Goal: Task Accomplishment & Management: Manage account settings

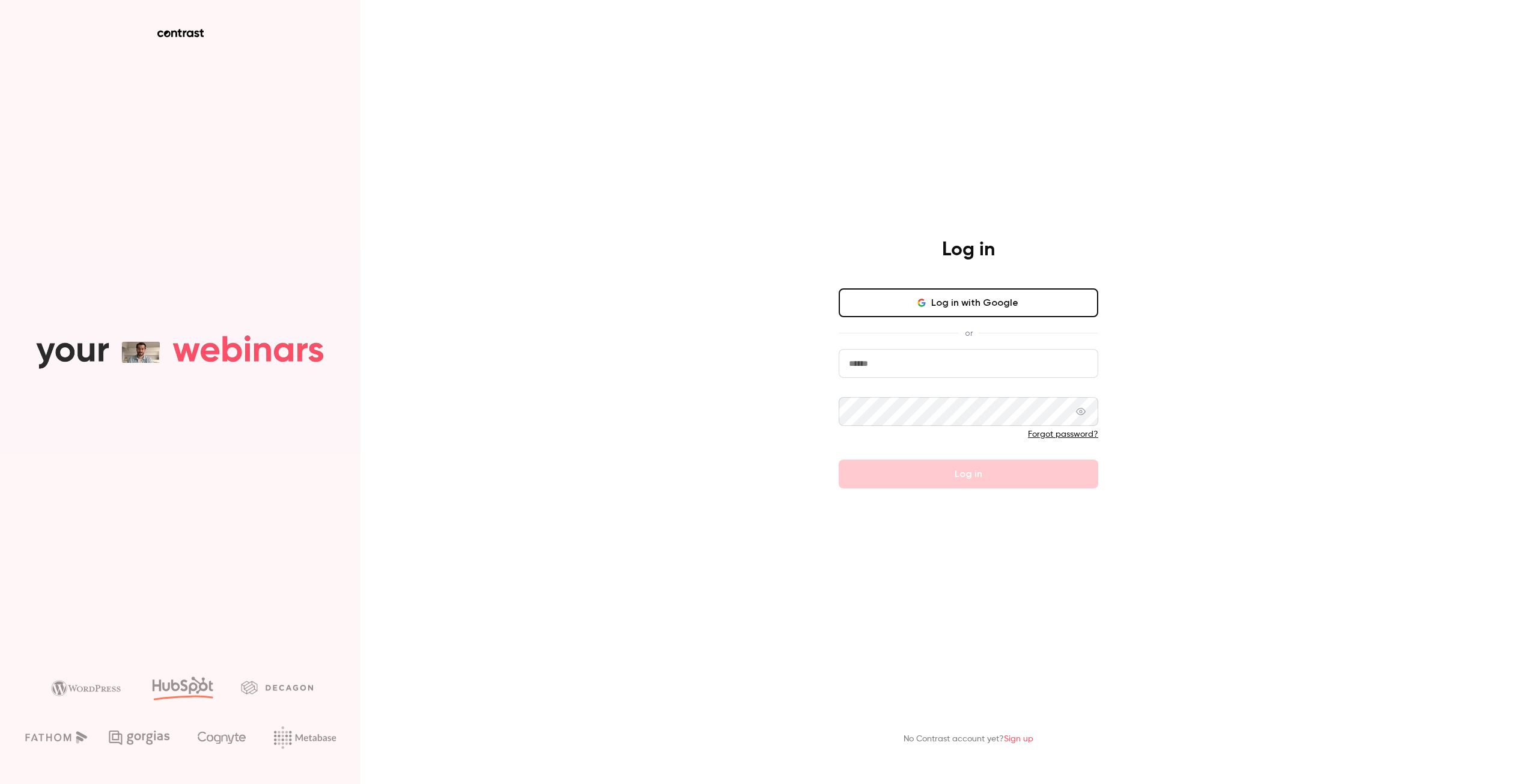
type input "**********"
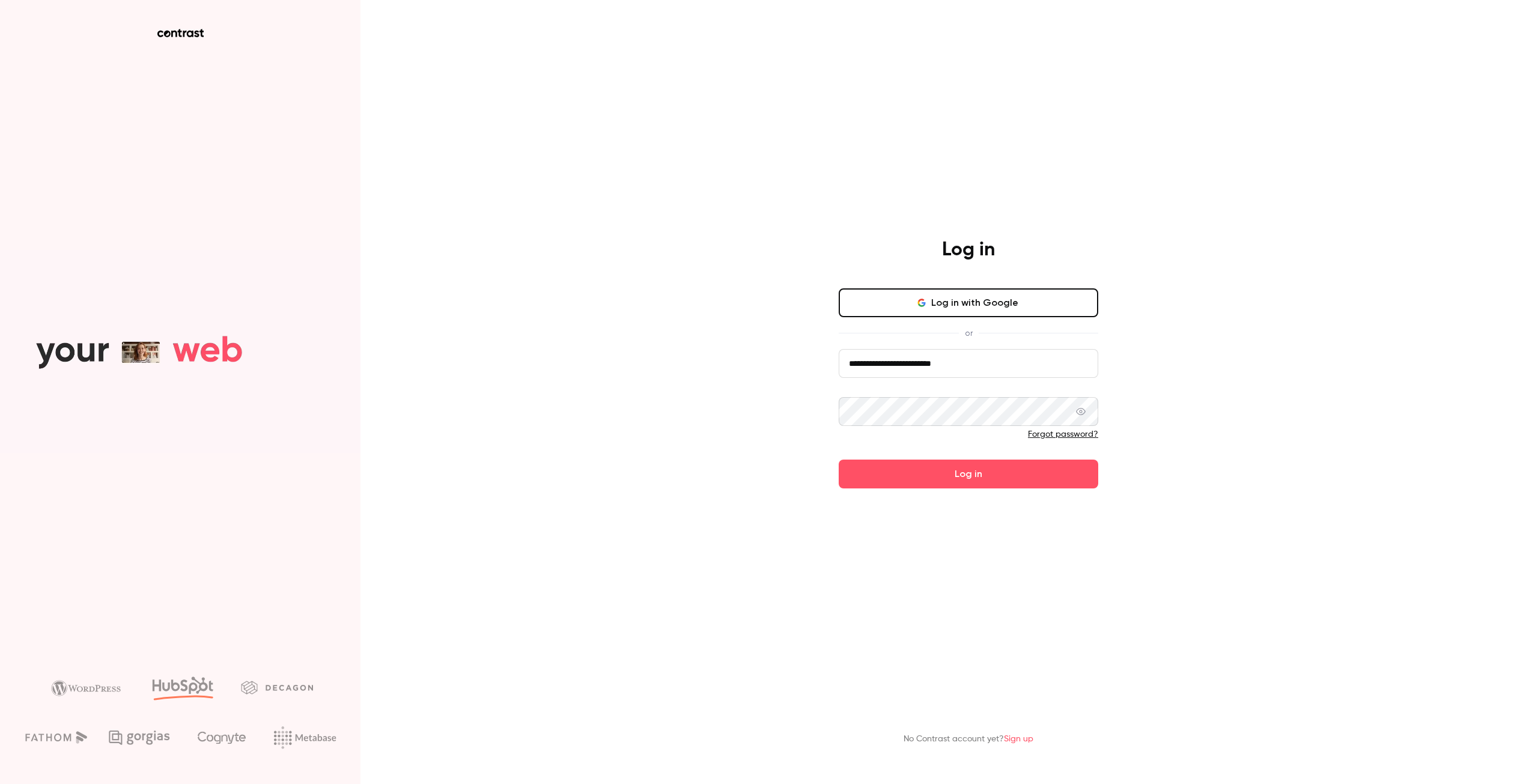
drag, startPoint x: 654, startPoint y: 452, endPoint x: 661, endPoint y: 450, distance: 7.3
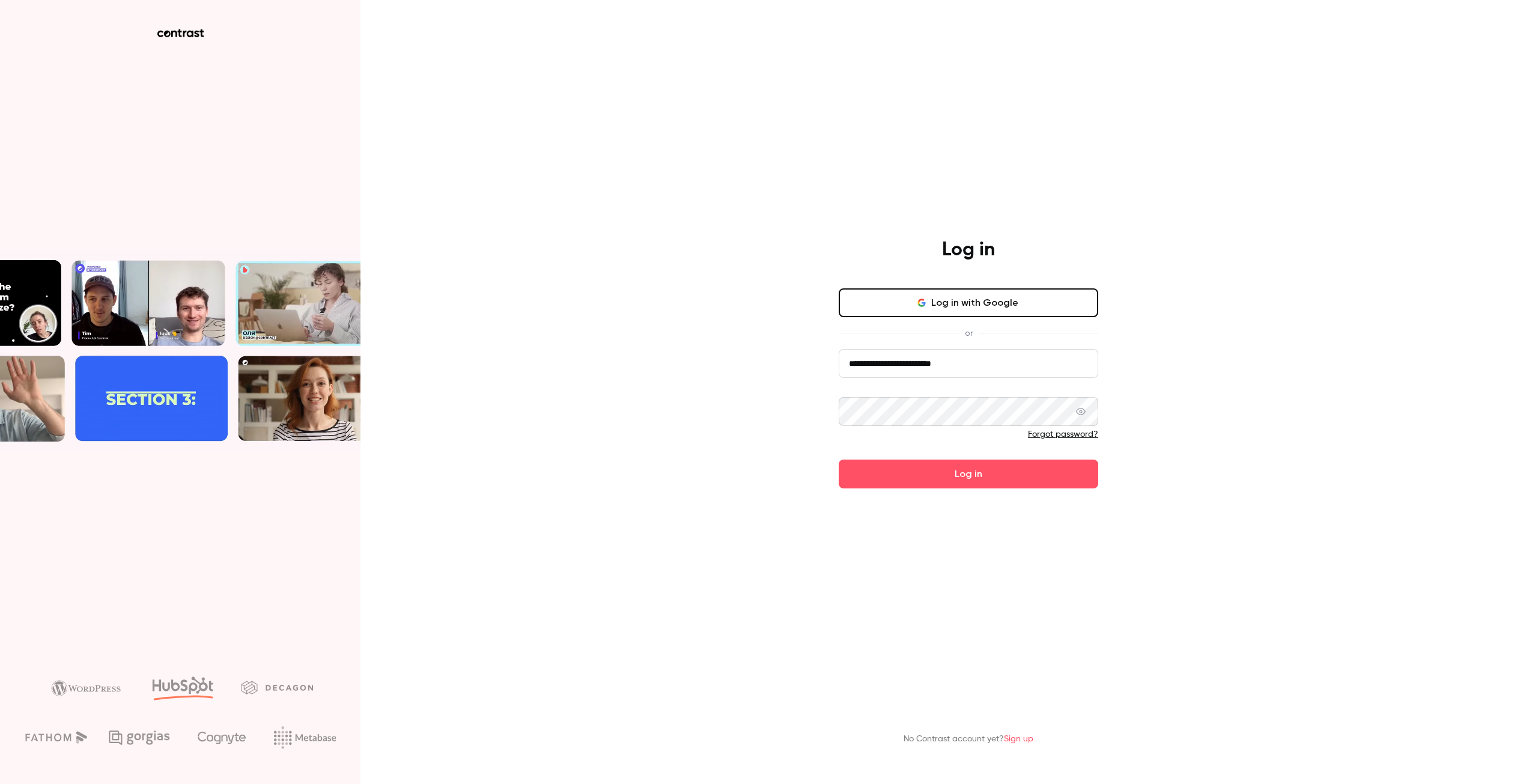
click at [654, 451] on div "**********" at bounding box center [769, 392] width 1538 height 784
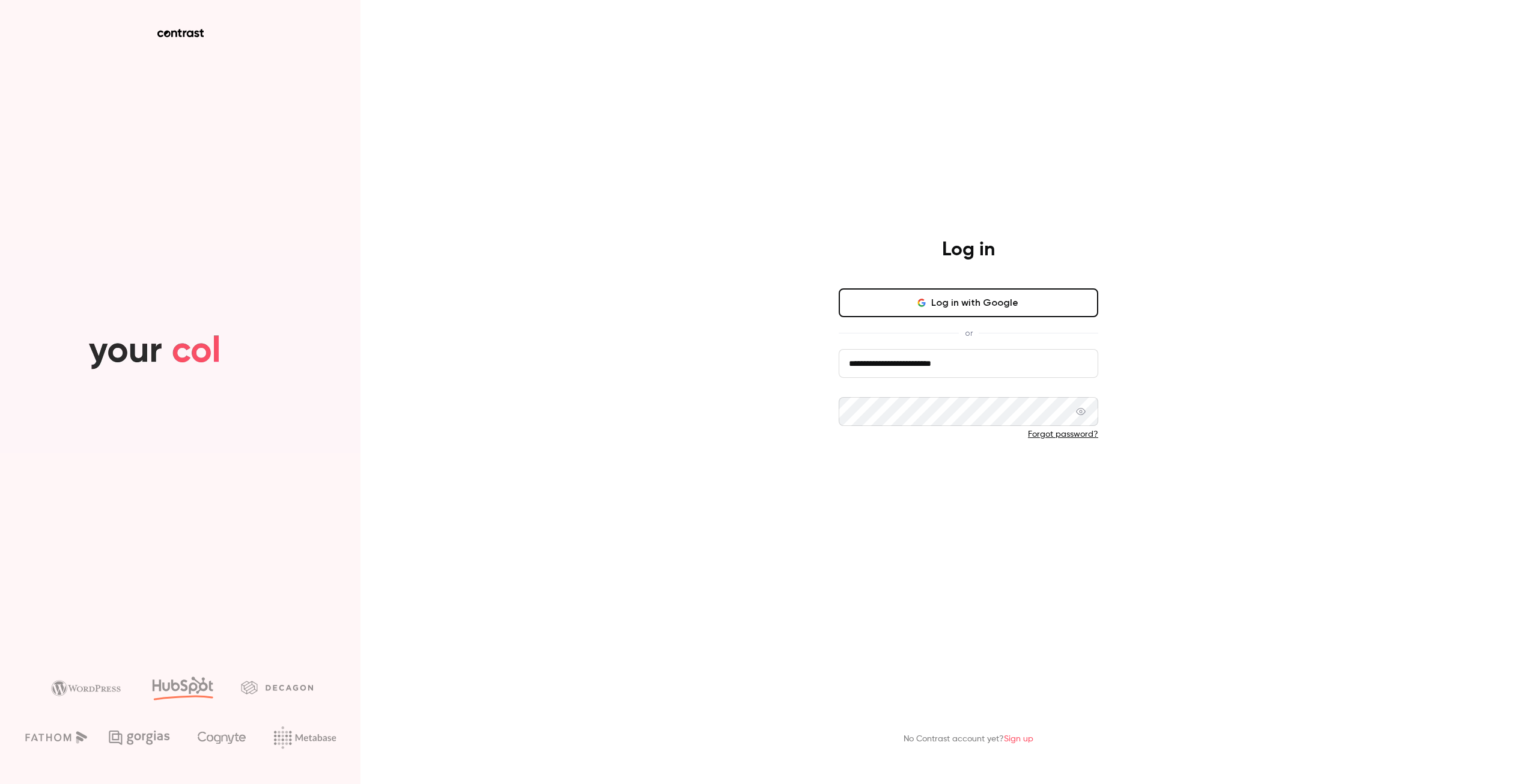
click at [903, 471] on button "Log in" at bounding box center [968, 474] width 259 height 29
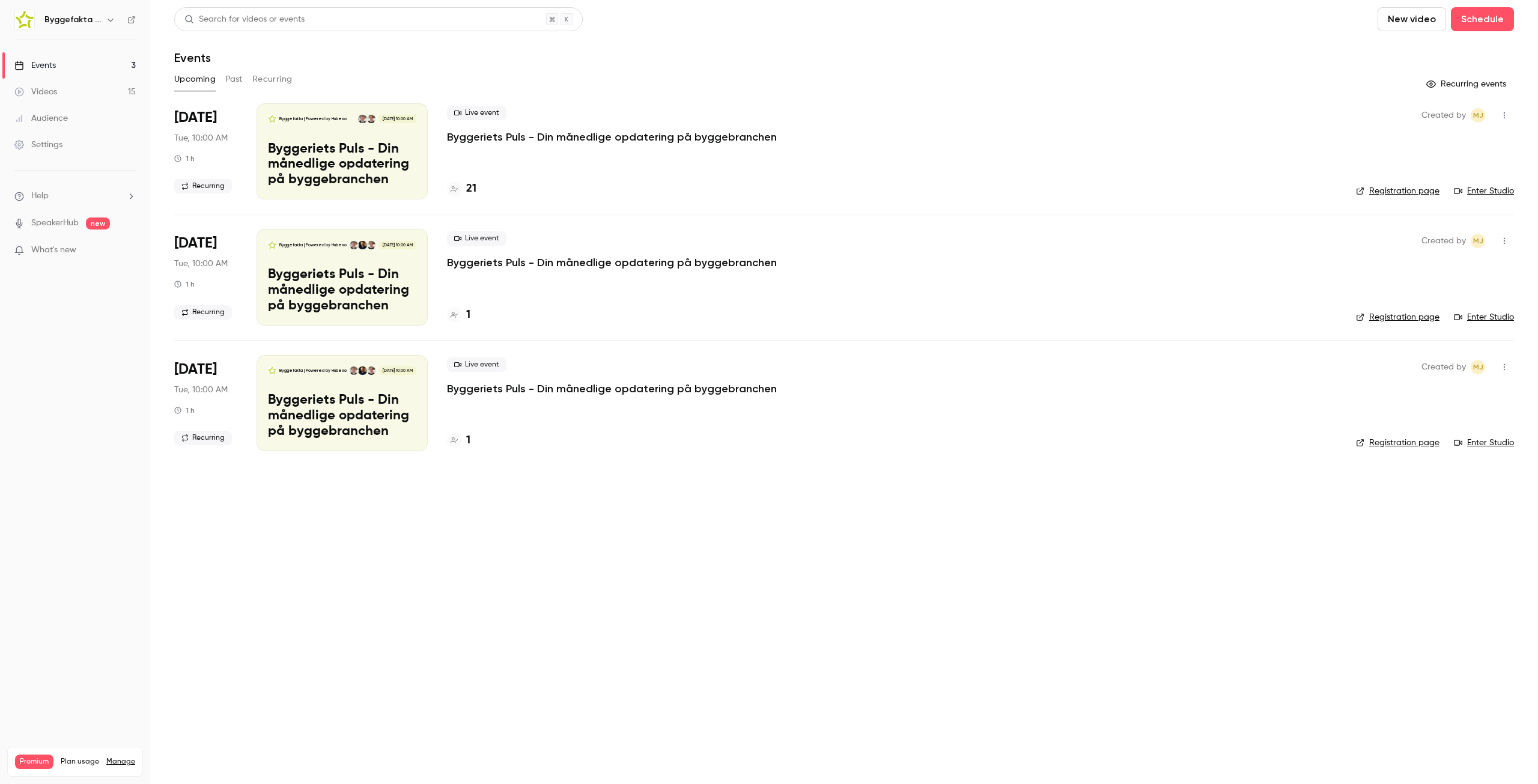
click at [59, 92] on link "Videos 15" at bounding box center [75, 92] width 150 height 26
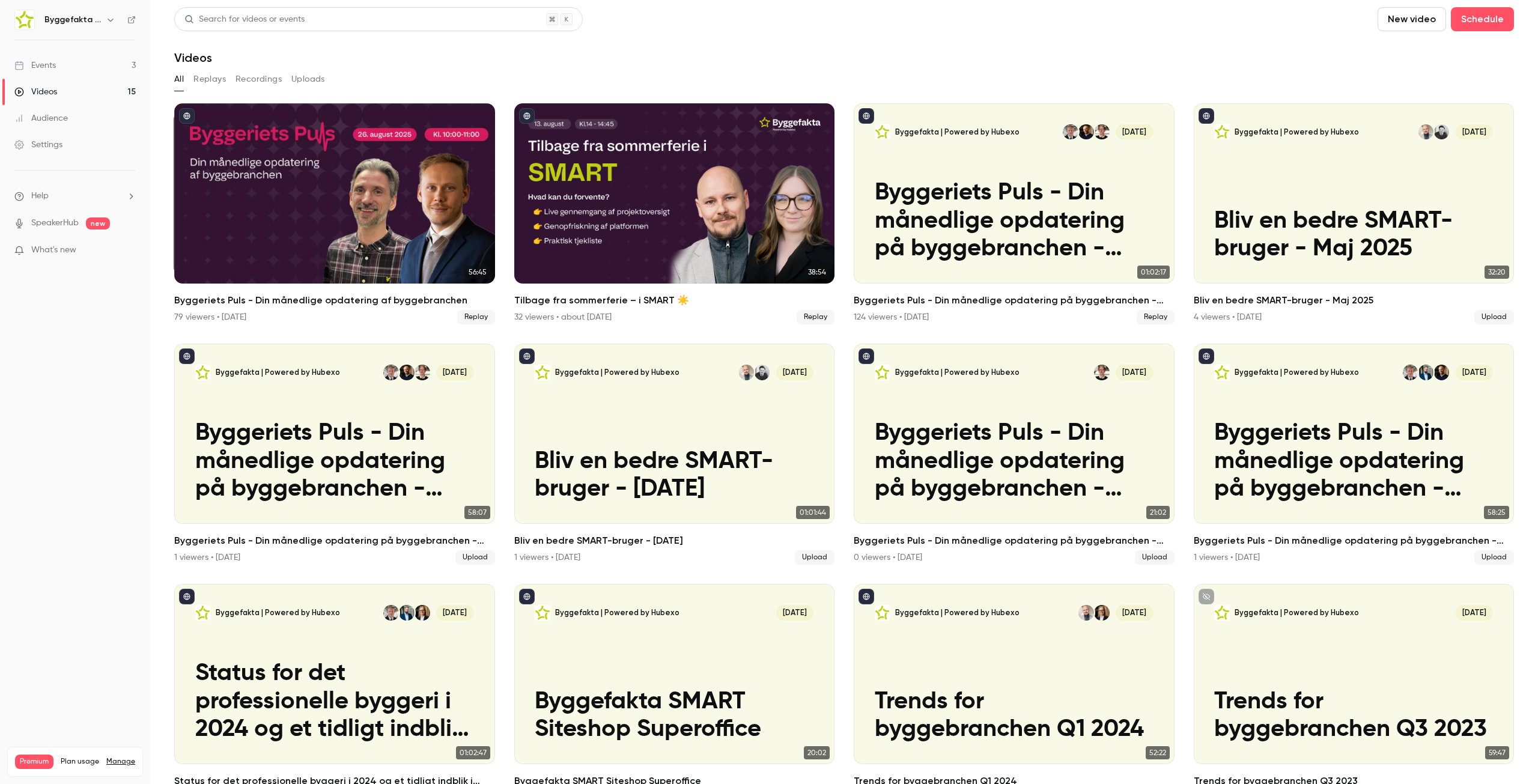
click at [69, 73] on link "Events 3" at bounding box center [75, 65] width 150 height 26
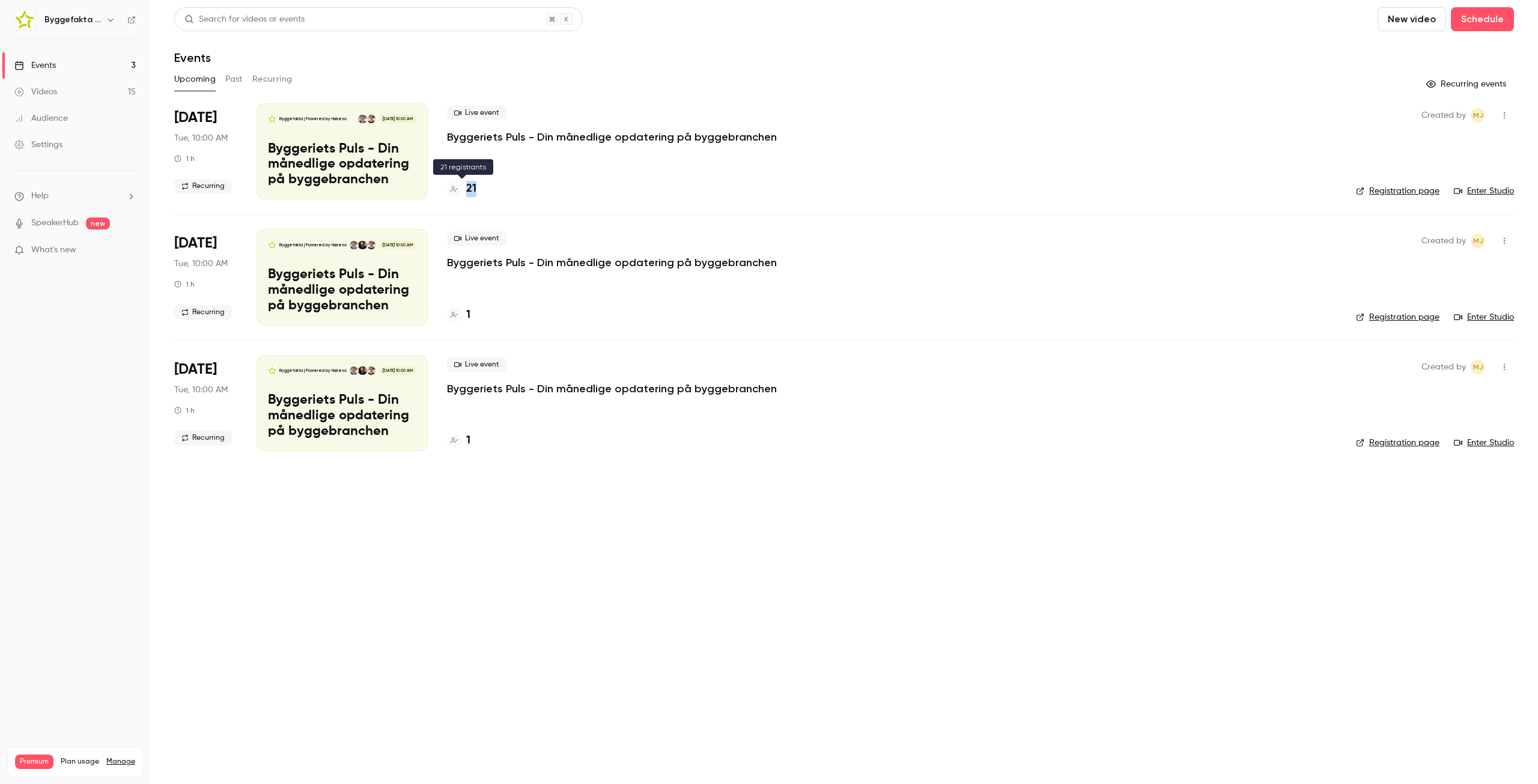
drag, startPoint x: 482, startPoint y: 193, endPoint x: 460, endPoint y: 194, distance: 22.0
click at [460, 194] on div "21" at bounding box center [892, 189] width 890 height 17
click at [730, 162] on div "Live event Byggeriets Puls - Din månedlige opdatering på byggebranchen 21" at bounding box center [892, 151] width 890 height 96
click at [726, 135] on p "Byggeriets Puls - Din månedlige opdatering på byggebranchen" at bounding box center [611, 137] width 330 height 15
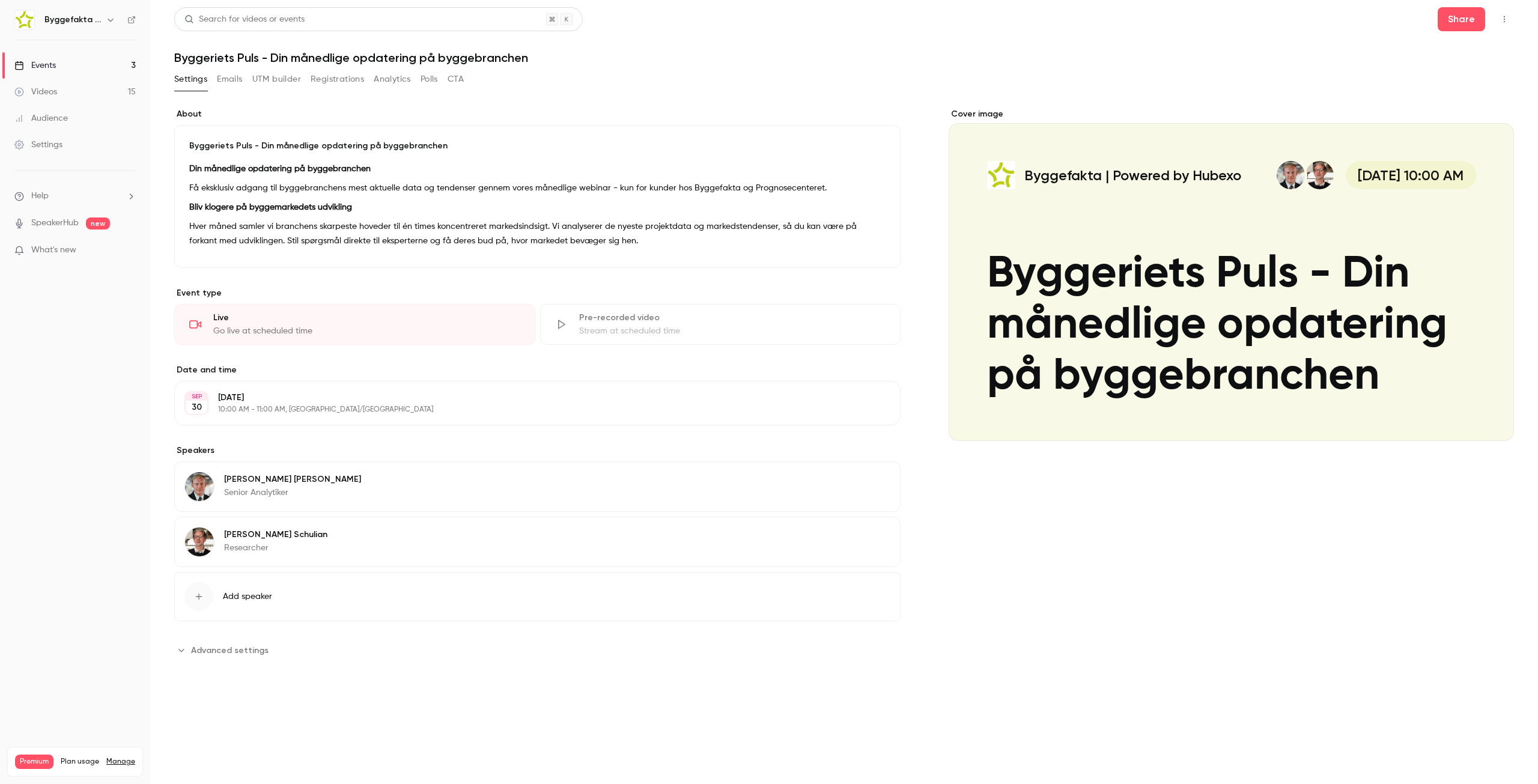
click at [250, 651] on span "Advanced settings" at bounding box center [230, 650] width 78 height 13
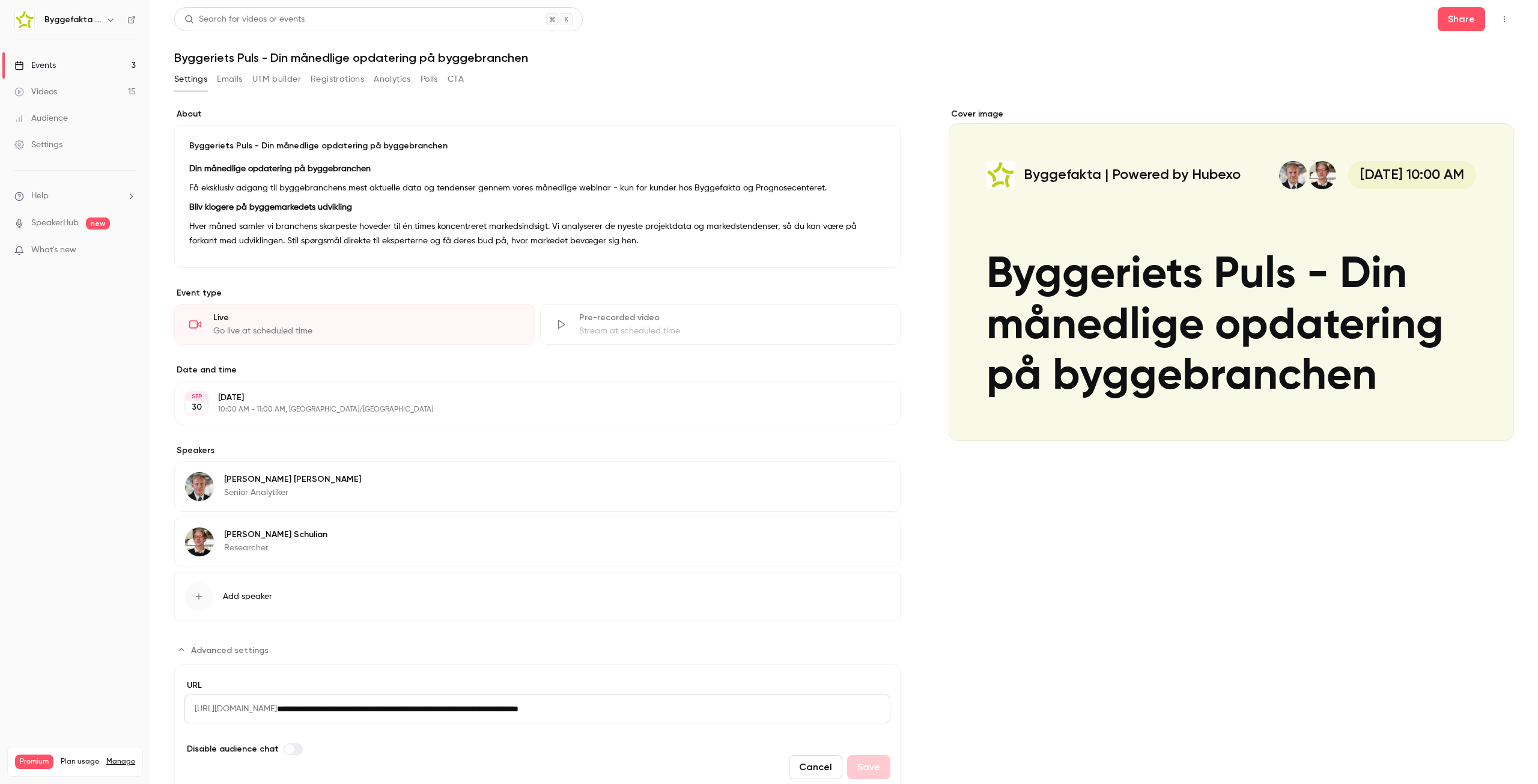
click at [1501, 23] on button "button" at bounding box center [1504, 19] width 19 height 19
click at [1501, 23] on div at bounding box center [769, 392] width 1538 height 784
click at [598, 334] on div "Stream at scheduled time" at bounding box center [733, 331] width 307 height 12
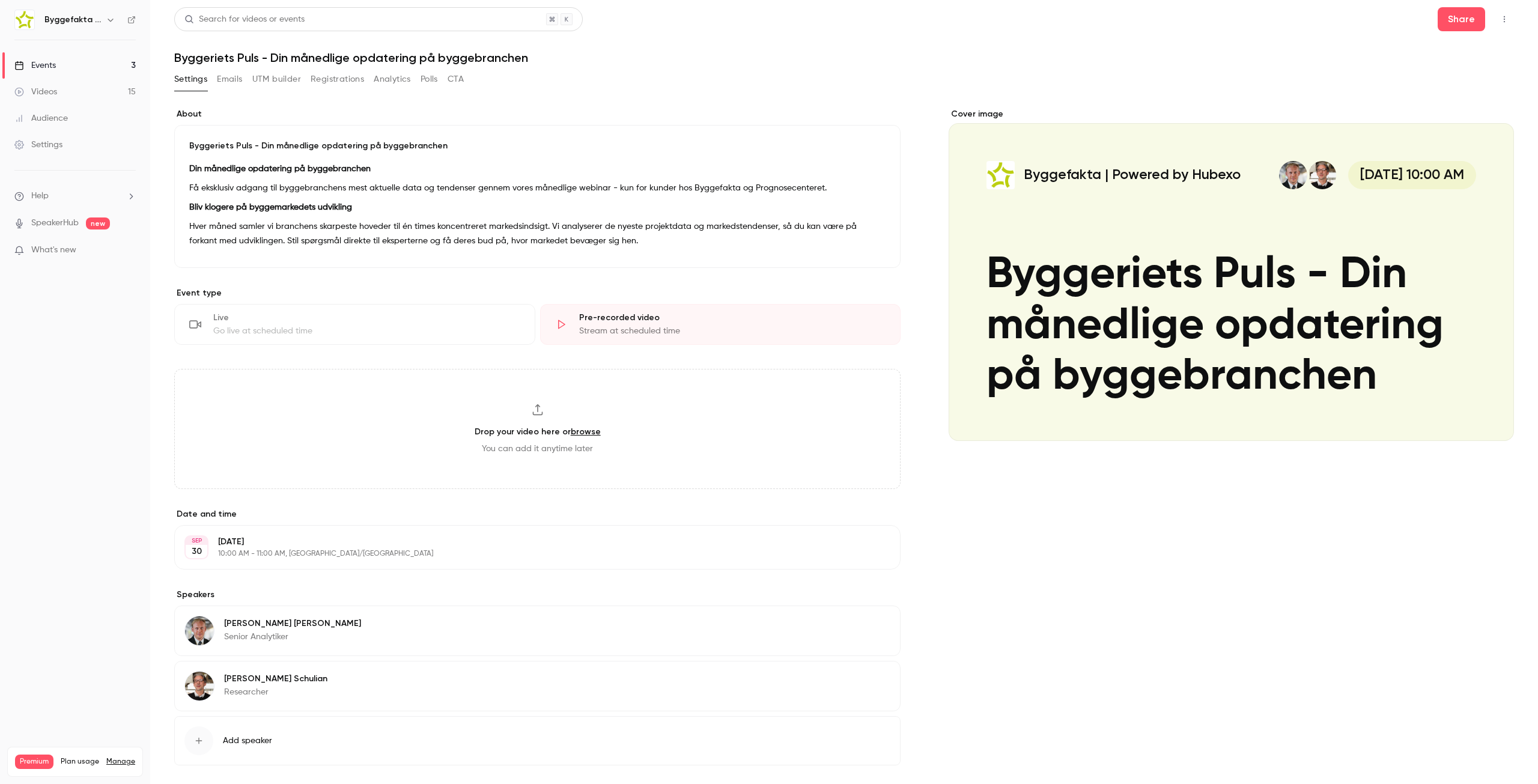
click at [428, 334] on div "Go live at scheduled time" at bounding box center [367, 331] width 307 height 12
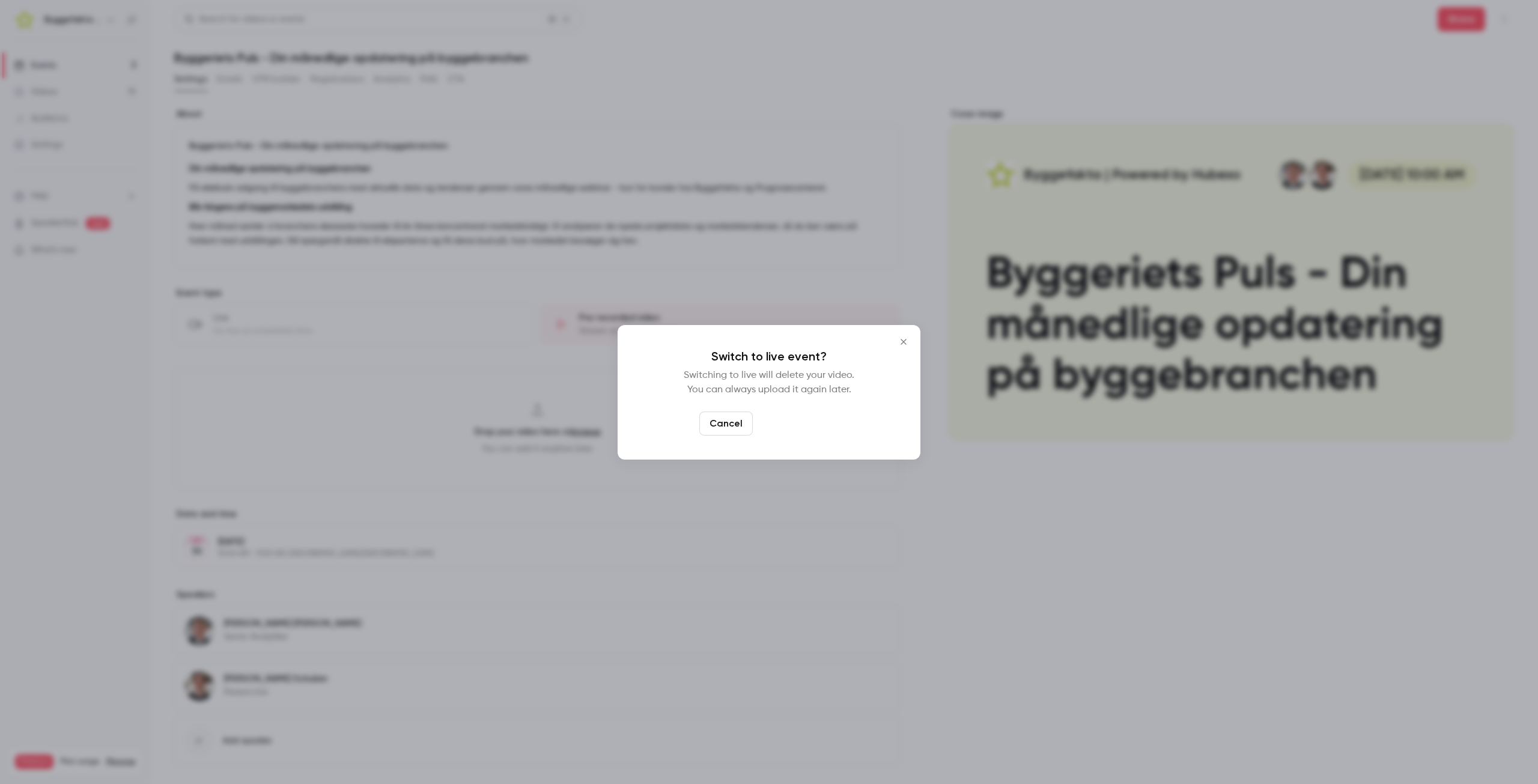
click at [788, 425] on button "Switch to live" at bounding box center [798, 423] width 81 height 24
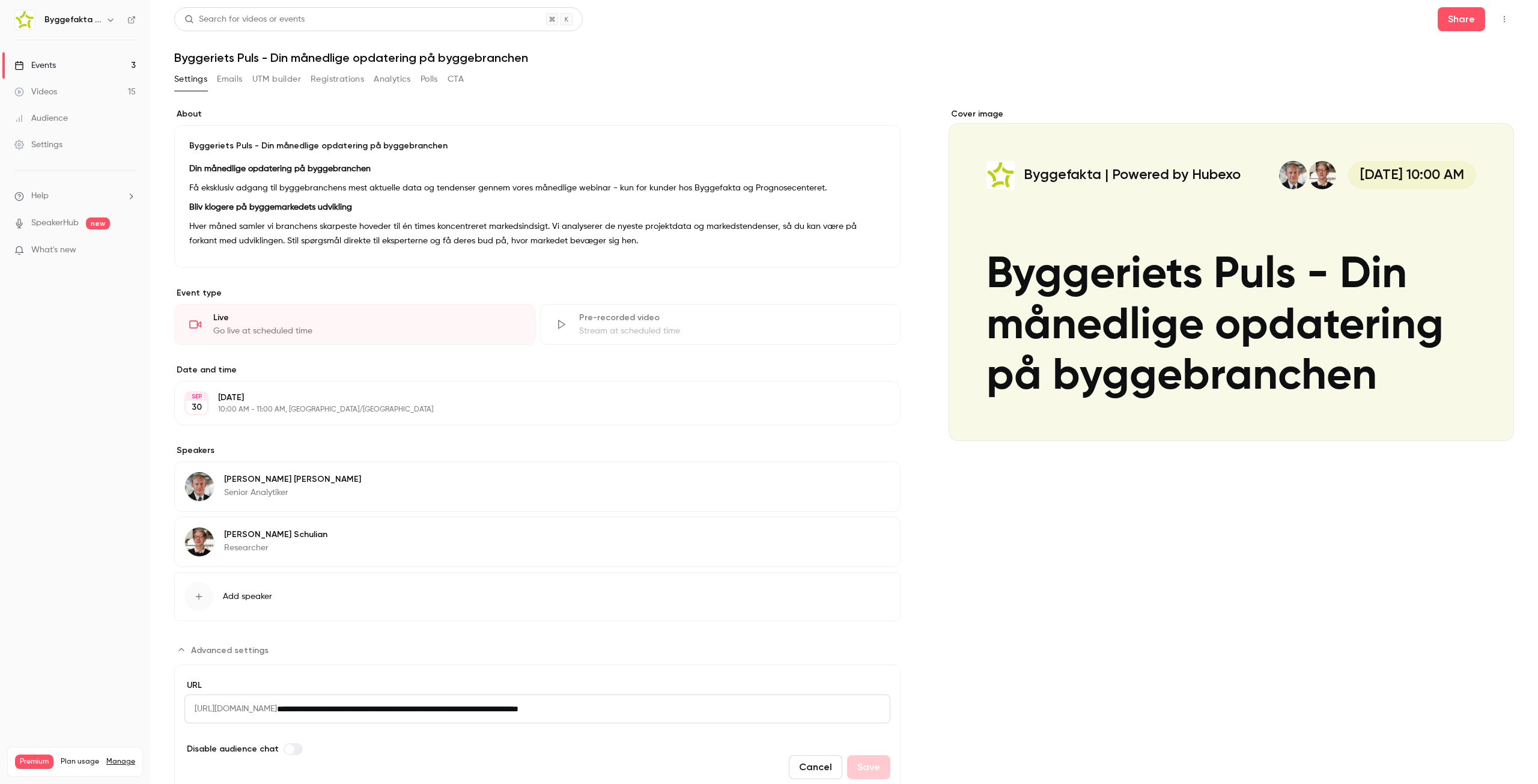
click at [649, 333] on div "Stream at scheduled time" at bounding box center [733, 331] width 307 height 12
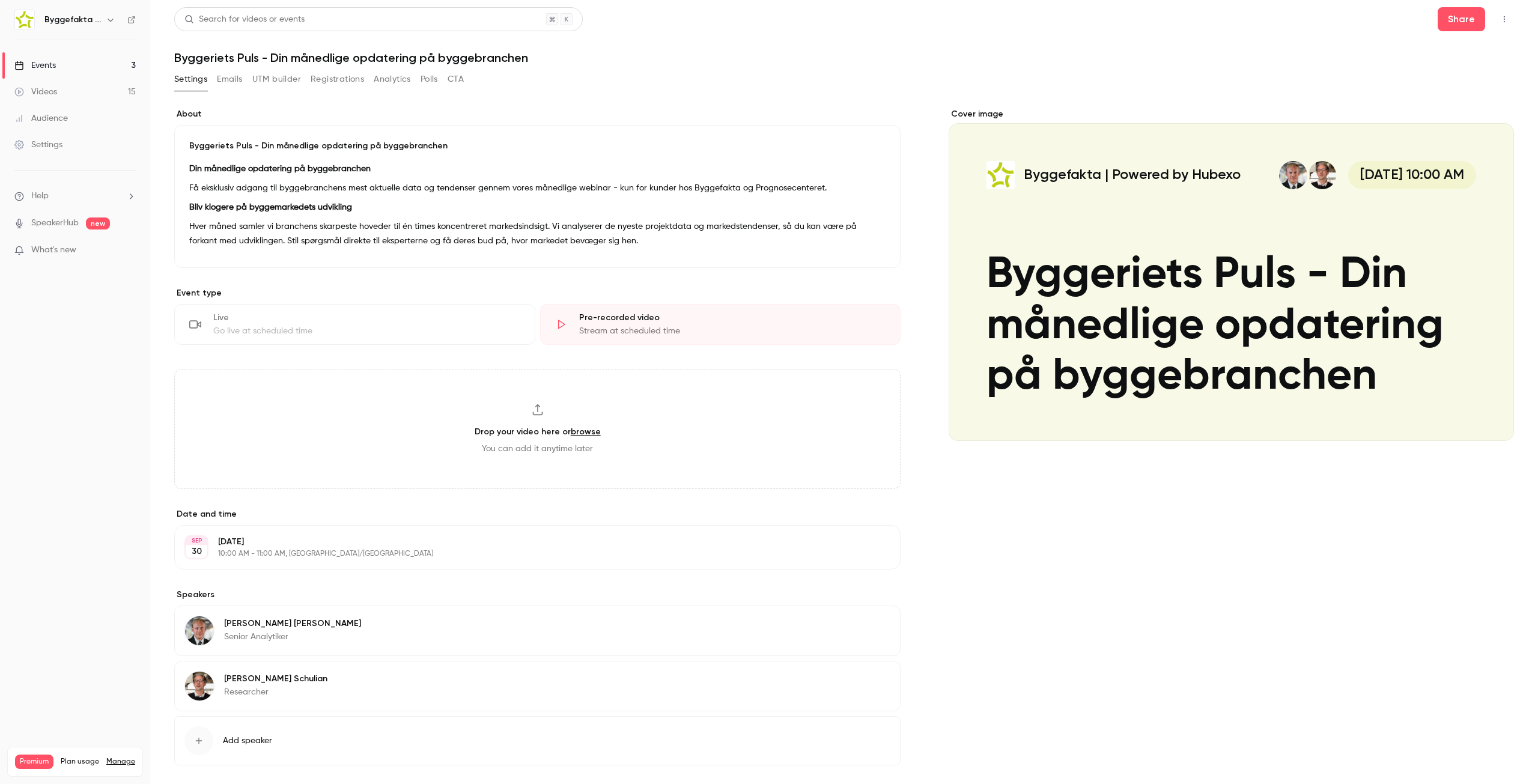
click at [649, 333] on div "Stream at scheduled time" at bounding box center [733, 331] width 307 height 12
click at [579, 446] on span "You can add it anytime later" at bounding box center [537, 449] width 111 height 12
click at [370, 327] on div "Go live at scheduled time" at bounding box center [367, 331] width 307 height 12
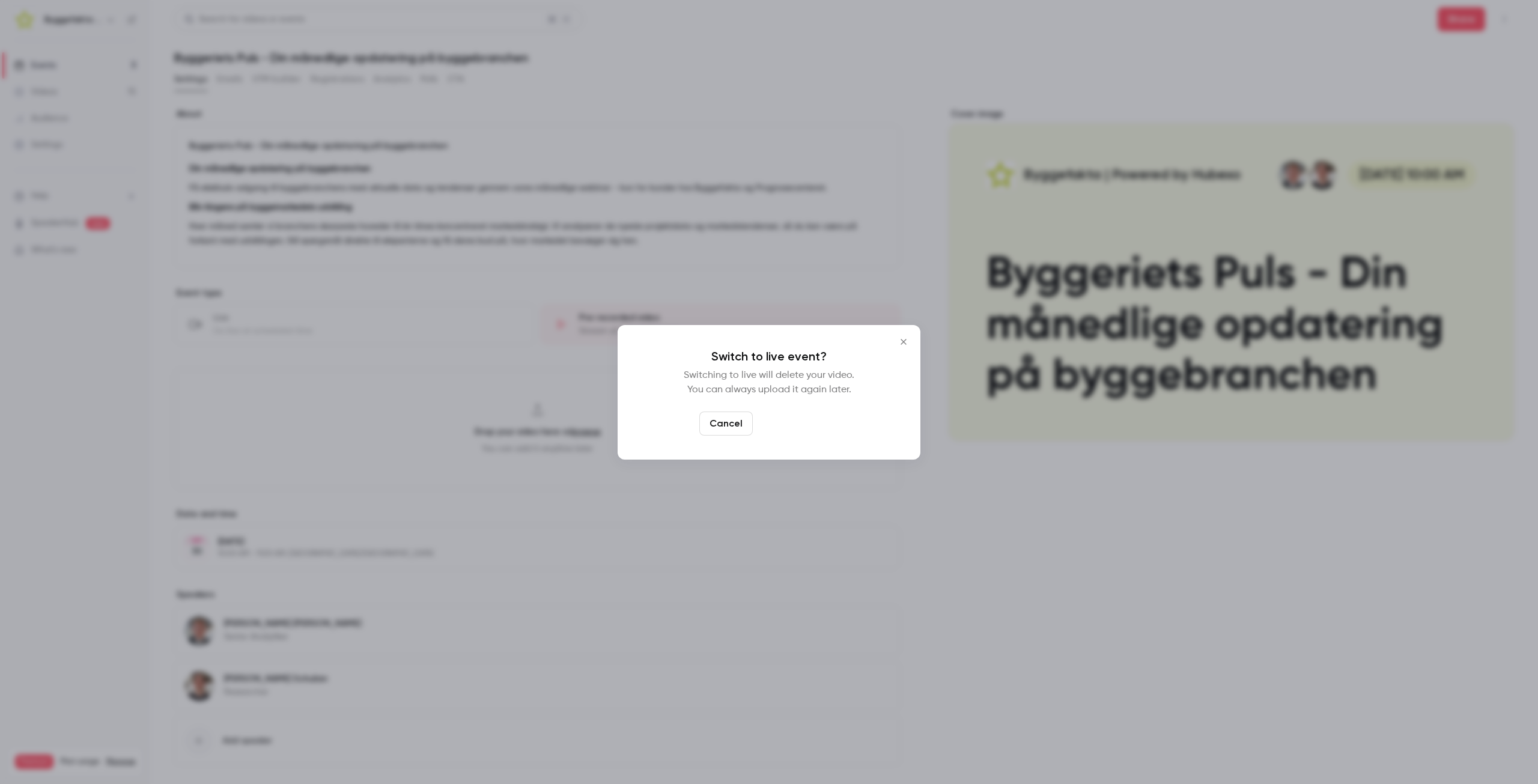
click at [794, 426] on button "Switch to live" at bounding box center [798, 423] width 81 height 24
